Goal: Navigation & Orientation: Go to known website

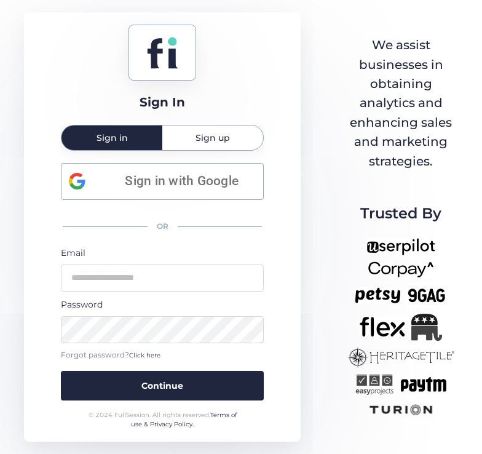
click at [323, 79] on div "Sign In Sign in Sign up Sign in with Google OR Email Password Forgot password? …" at bounding box center [241, 227] width 482 height 454
